Goal: Information Seeking & Learning: Check status

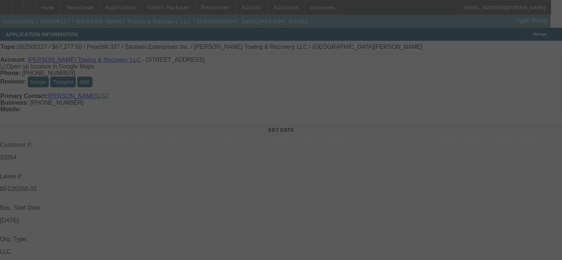
select select "0.15"
select select "2"
select select "0"
select select "6"
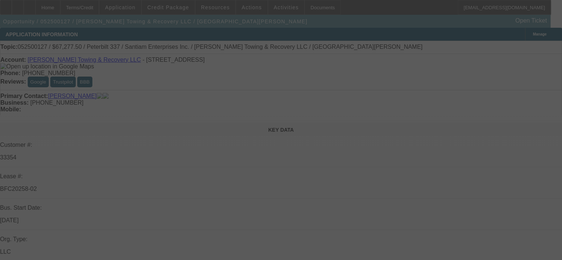
select select "0.15"
select select "2"
select select "0"
select select "6"
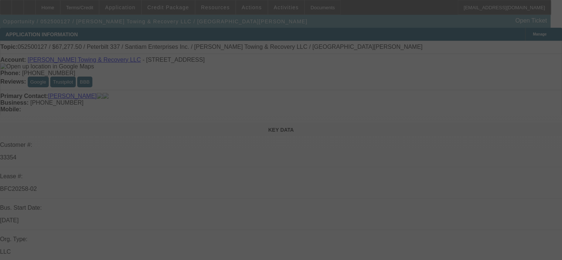
select select "0.15"
select select "2"
select select "0"
select select "6"
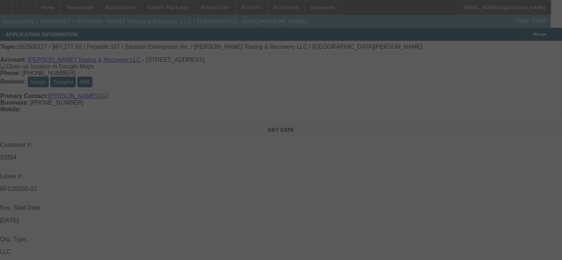
select select "0.15"
select select "2"
select select "0"
select select "6"
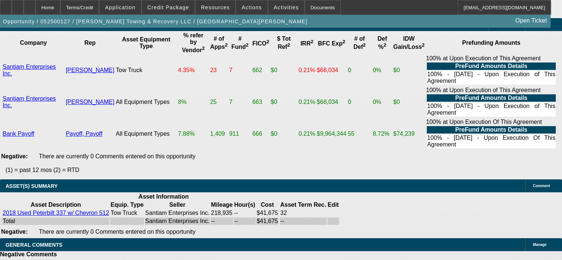
scroll to position [1626, 0]
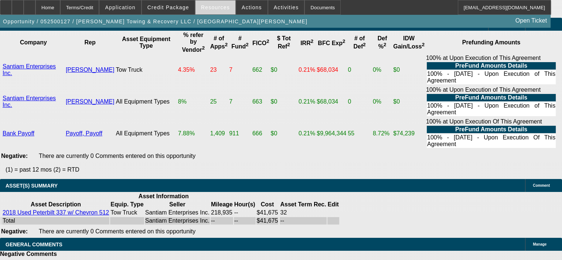
click at [199, 6] on span at bounding box center [216, 8] width 40 height 18
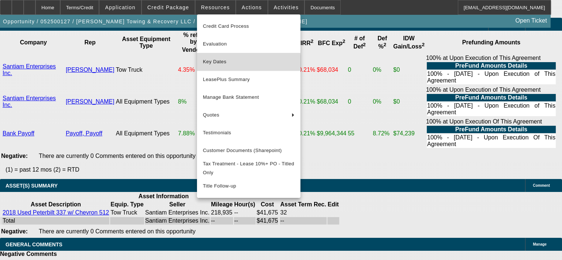
click at [223, 63] on span "Key Dates" at bounding box center [249, 61] width 92 height 9
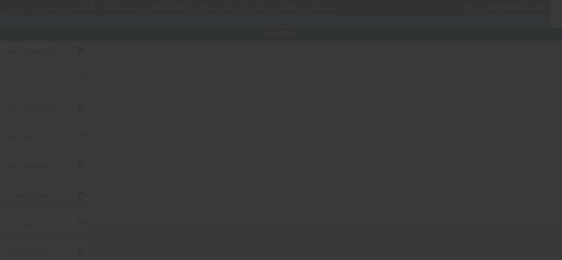
type input "[DATE]"
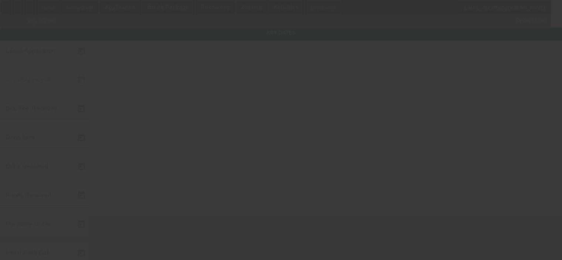
type input "[DATE]"
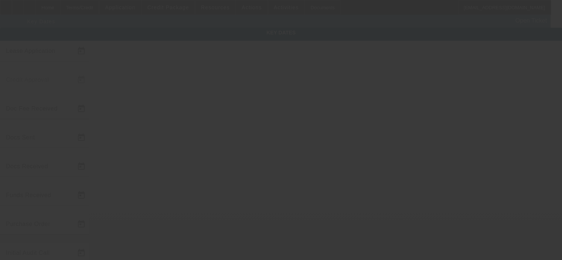
type input "[DATE]"
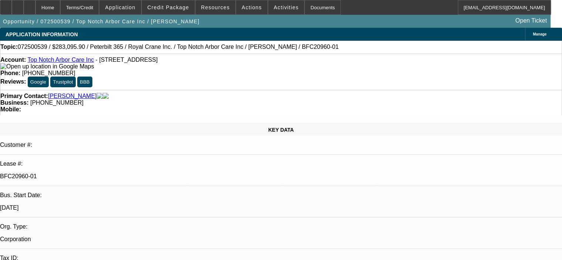
select select "0"
select select "2"
select select "0"
select select "0.15"
select select "2"
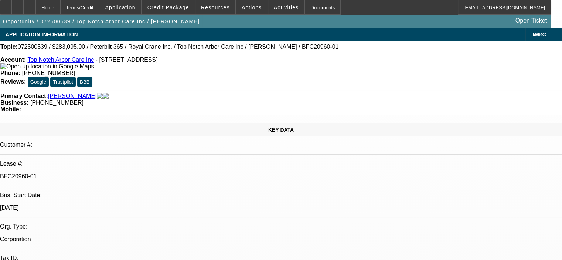
select select "0"
select select "0.15"
select select "2"
select select "0"
select select "0.15"
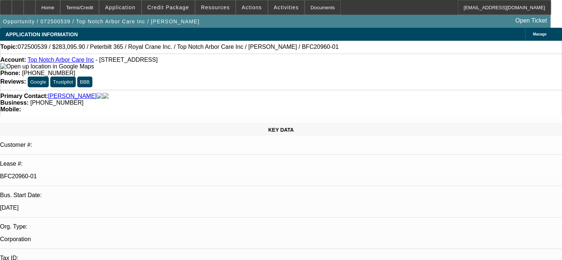
select select "2"
select select "0"
select select "1"
select select "2"
select select "6"
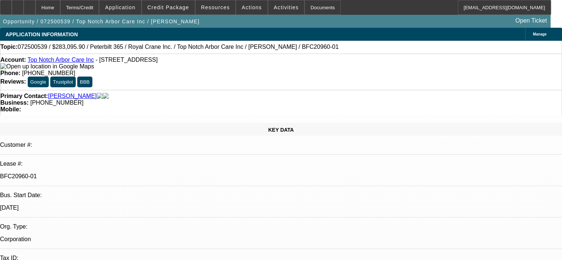
select select "1"
select select "2"
select select "6"
select select "1"
select select "2"
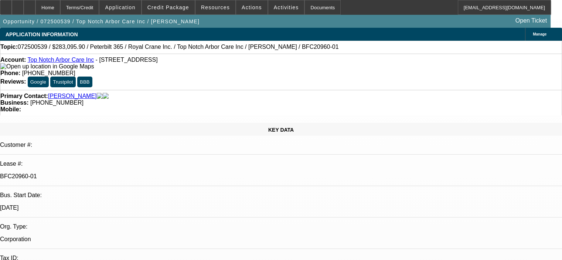
select select "6"
select select "1"
select select "2"
select select "6"
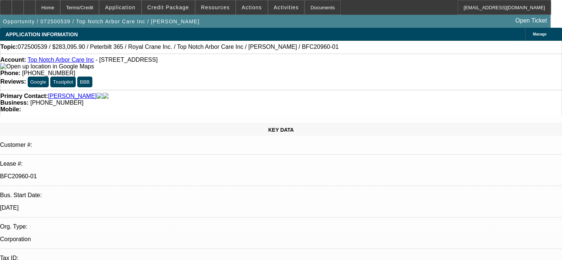
scroll to position [0, 0]
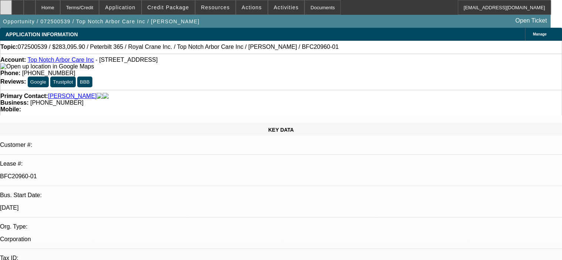
click at [6, 5] on icon at bounding box center [6, 5] width 0 height 0
